Goal: Information Seeking & Learning: Learn about a topic

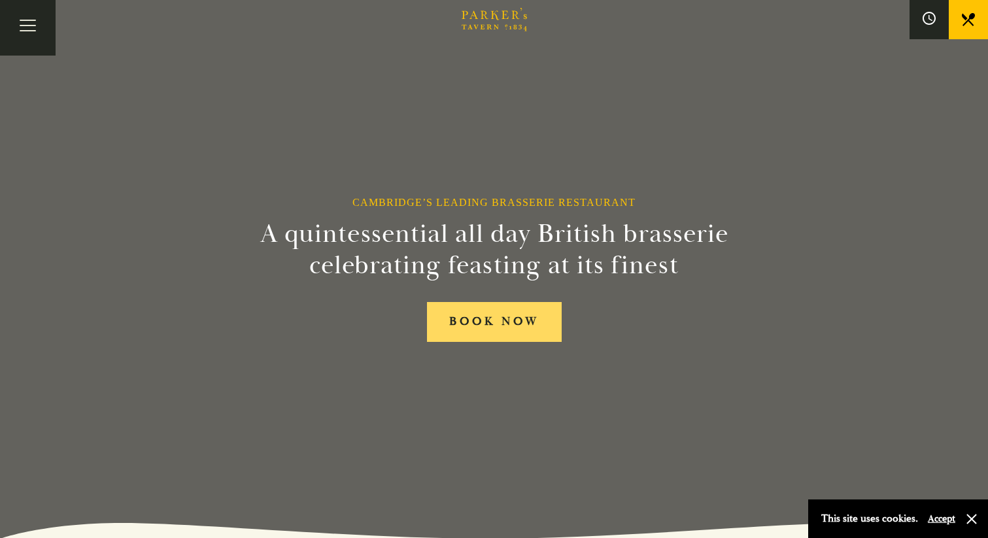
click at [513, 341] on link "BOOK NOW" at bounding box center [494, 322] width 135 height 40
click at [18, 3] on button "Toggle navigation" at bounding box center [28, 28] width 56 height 56
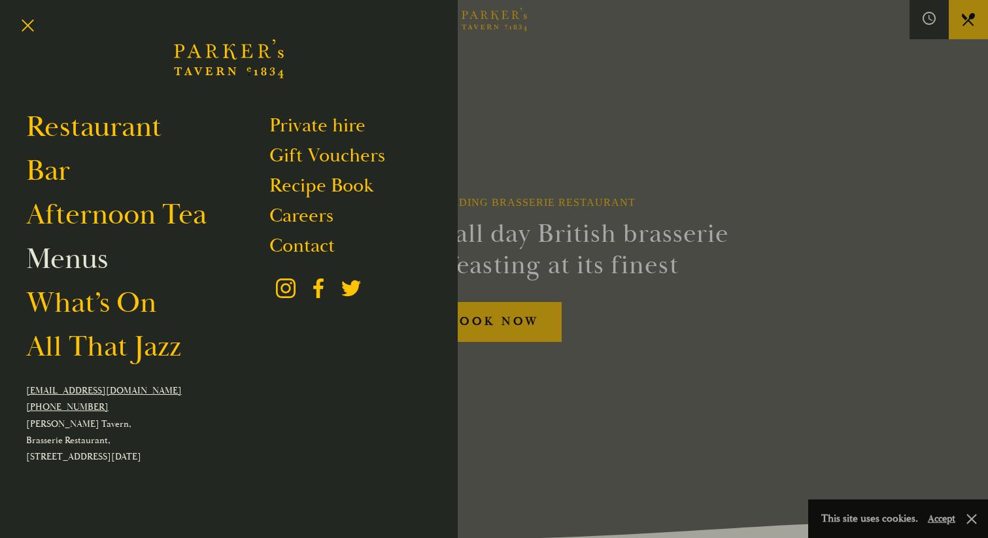
click at [82, 271] on link "Menus" at bounding box center [67, 259] width 82 height 37
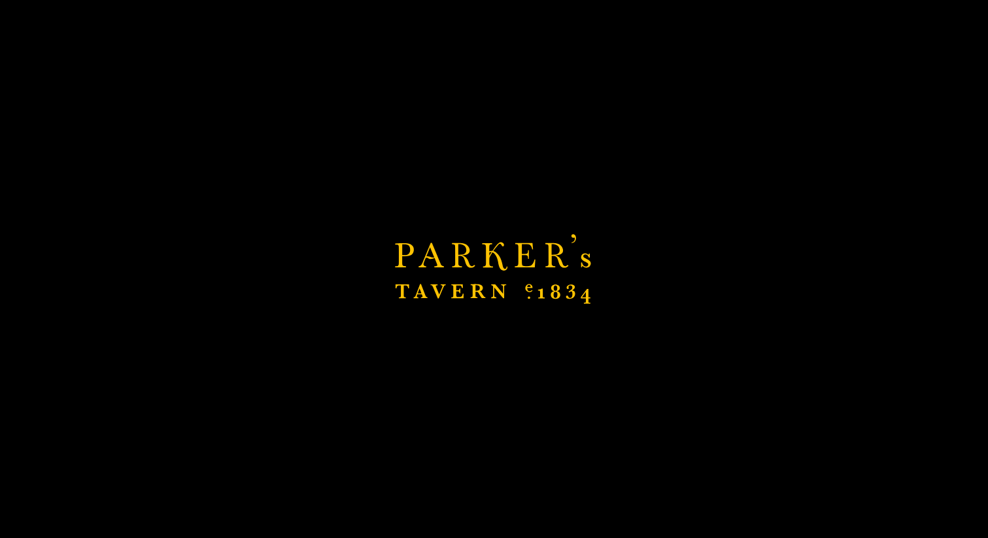
scroll to position [63, 0]
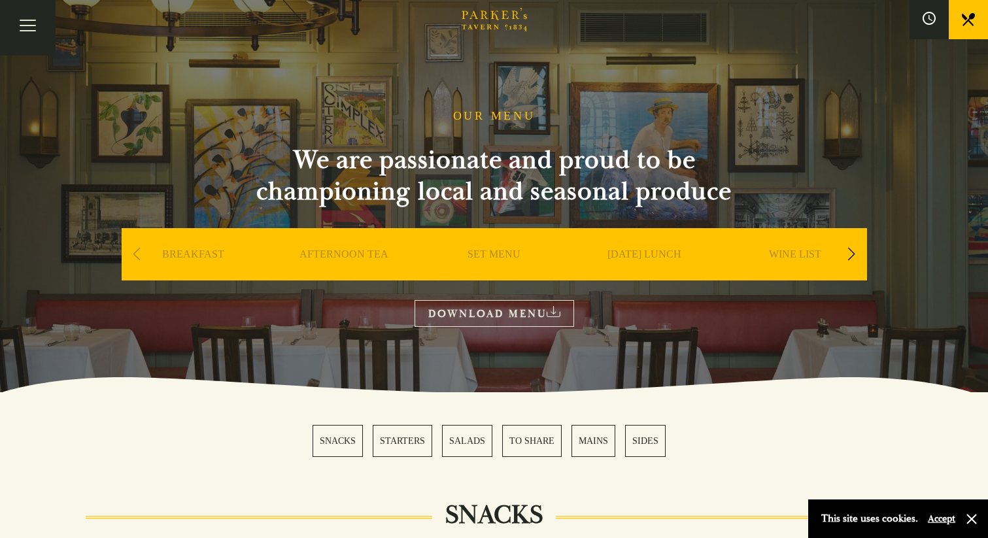
click at [848, 258] on div "Next slide" at bounding box center [852, 254] width 18 height 29
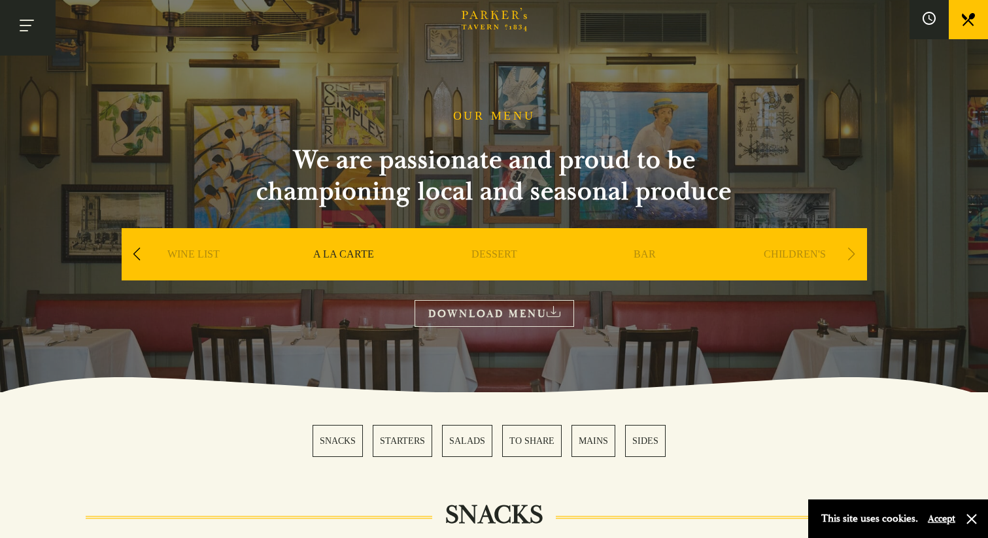
click at [29, 30] on button "Toggle navigation" at bounding box center [28, 28] width 56 height 56
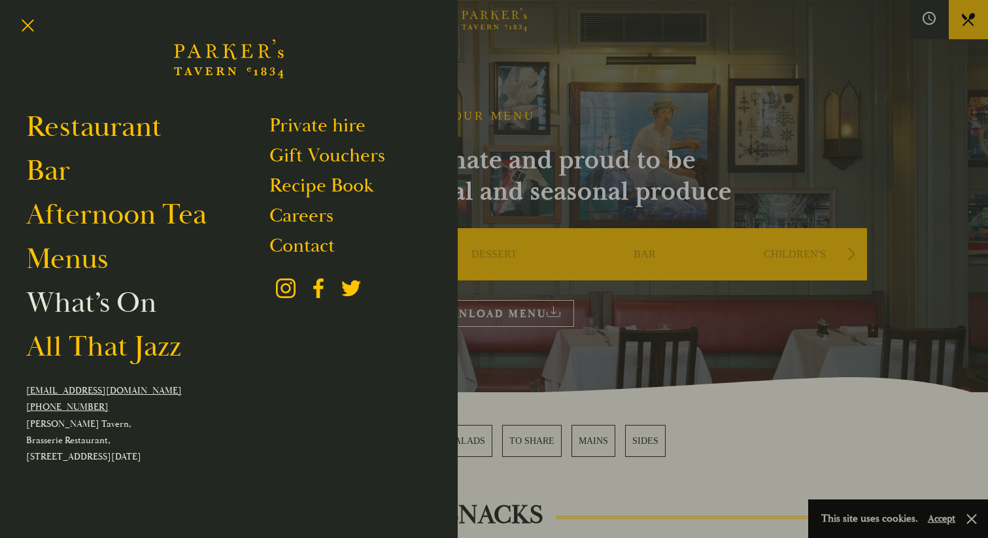
click at [124, 300] on link "What’s On" at bounding box center [91, 302] width 130 height 37
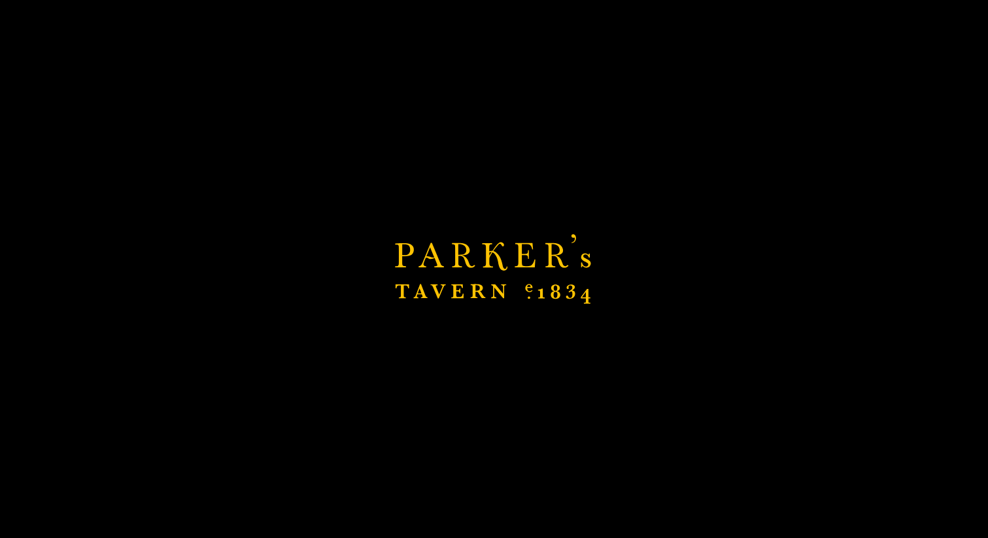
click at [124, 300] on div "Brasserie Restaurant Cambridge | Parker's Tavern Cambridge Parker's Tavern is a…" at bounding box center [494, 269] width 988 height 538
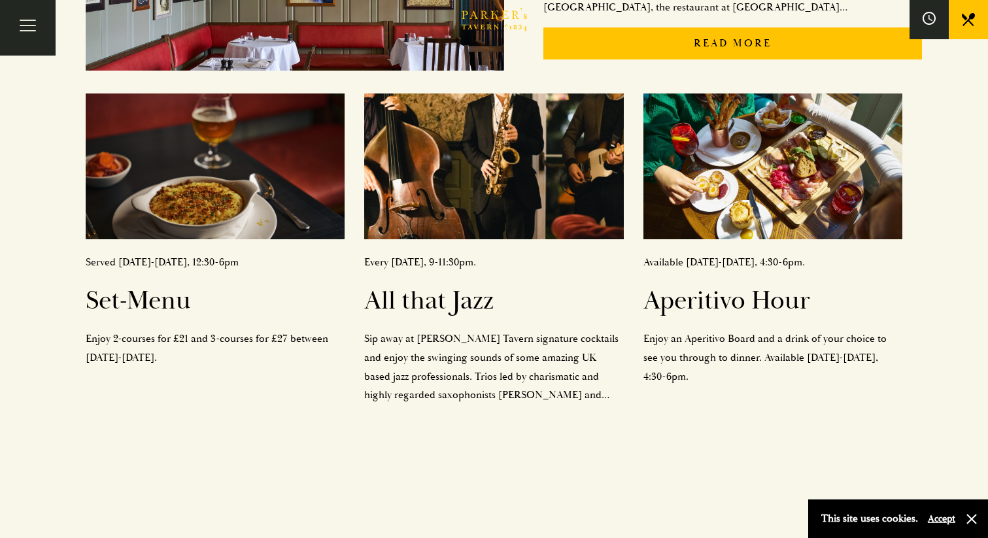
scroll to position [483, 0]
